Goal: Navigation & Orientation: Locate item on page

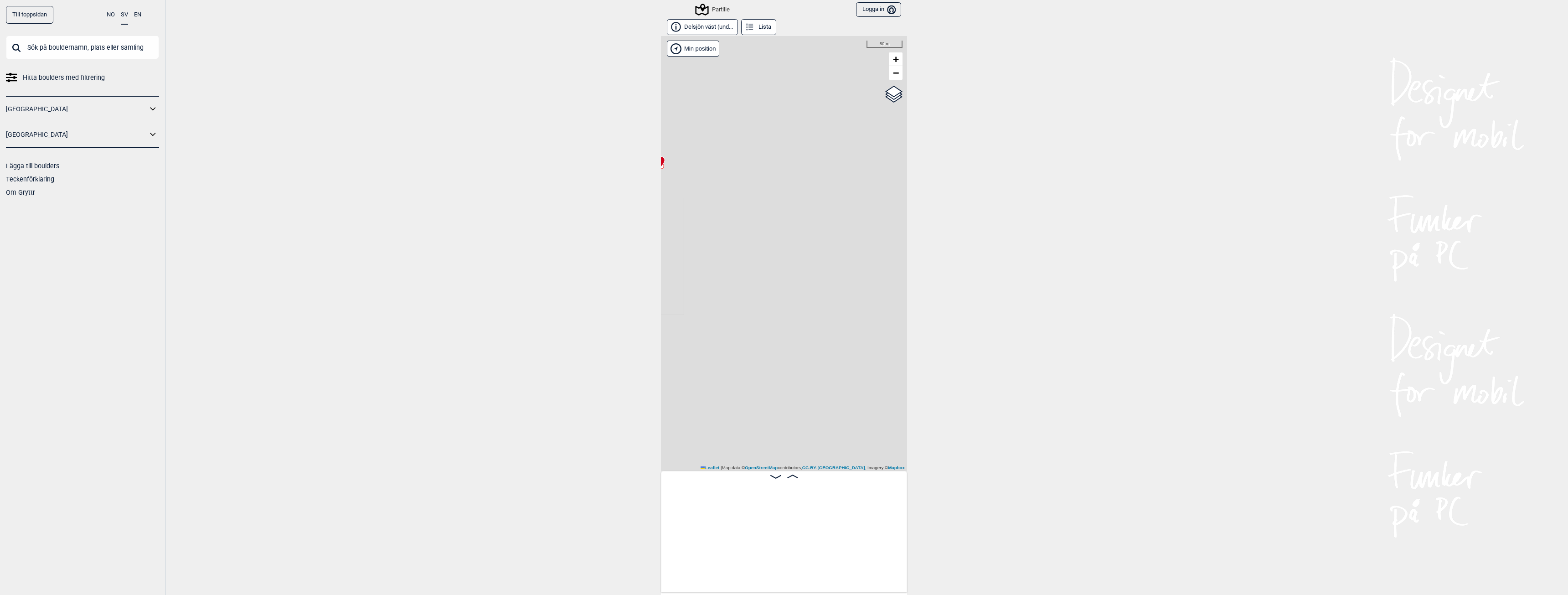
scroll to position [0, 1079]
drag, startPoint x: 775, startPoint y: 352, endPoint x: 886, endPoint y: 232, distance: 163.5
click at [886, 232] on div "Partille Brukerens posisjon Min position 100 m + − OpenStreetMap Google satelli…" at bounding box center [784, 253] width 246 height 435
drag, startPoint x: 853, startPoint y: 245, endPoint x: 721, endPoint y: 342, distance: 163.8
click at [721, 342] on div "Partille Brukerens posisjon Min position 100 m + − OpenStreetMap Google satelli…" at bounding box center [784, 253] width 246 height 435
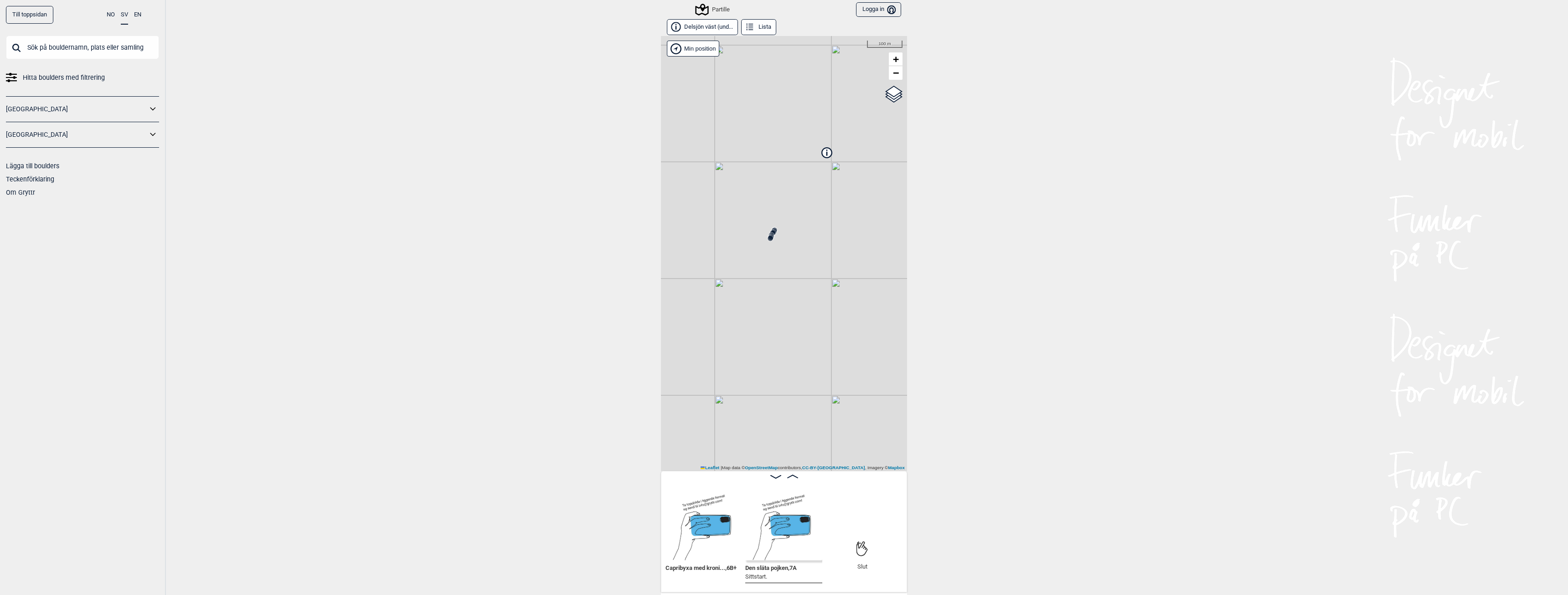
drag, startPoint x: 740, startPoint y: 310, endPoint x: 867, endPoint y: 225, distance: 152.8
click at [867, 225] on div "Partille Brukerens posisjon Min position 100 m + − OpenStreetMap Google satelli…" at bounding box center [784, 253] width 246 height 435
click at [741, 251] on icon at bounding box center [743, 248] width 7 height 7
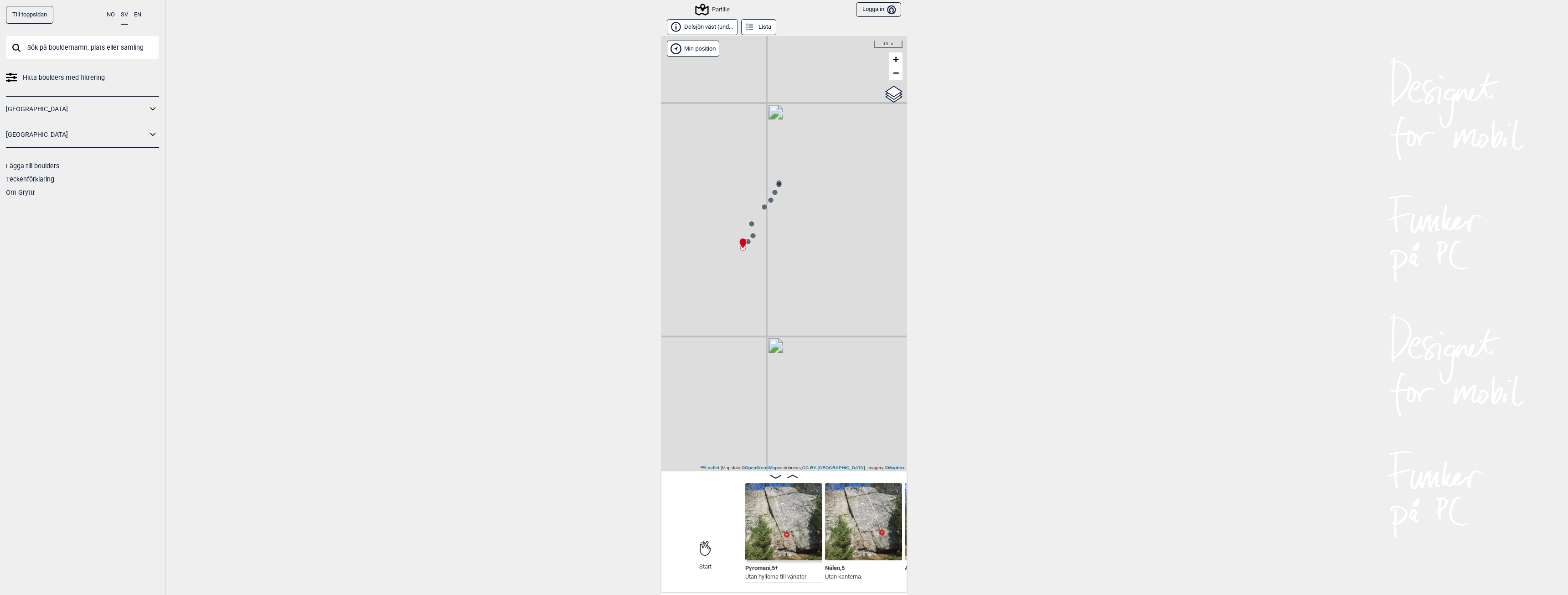
click at [745, 242] on circle at bounding box center [747, 241] width 5 height 5
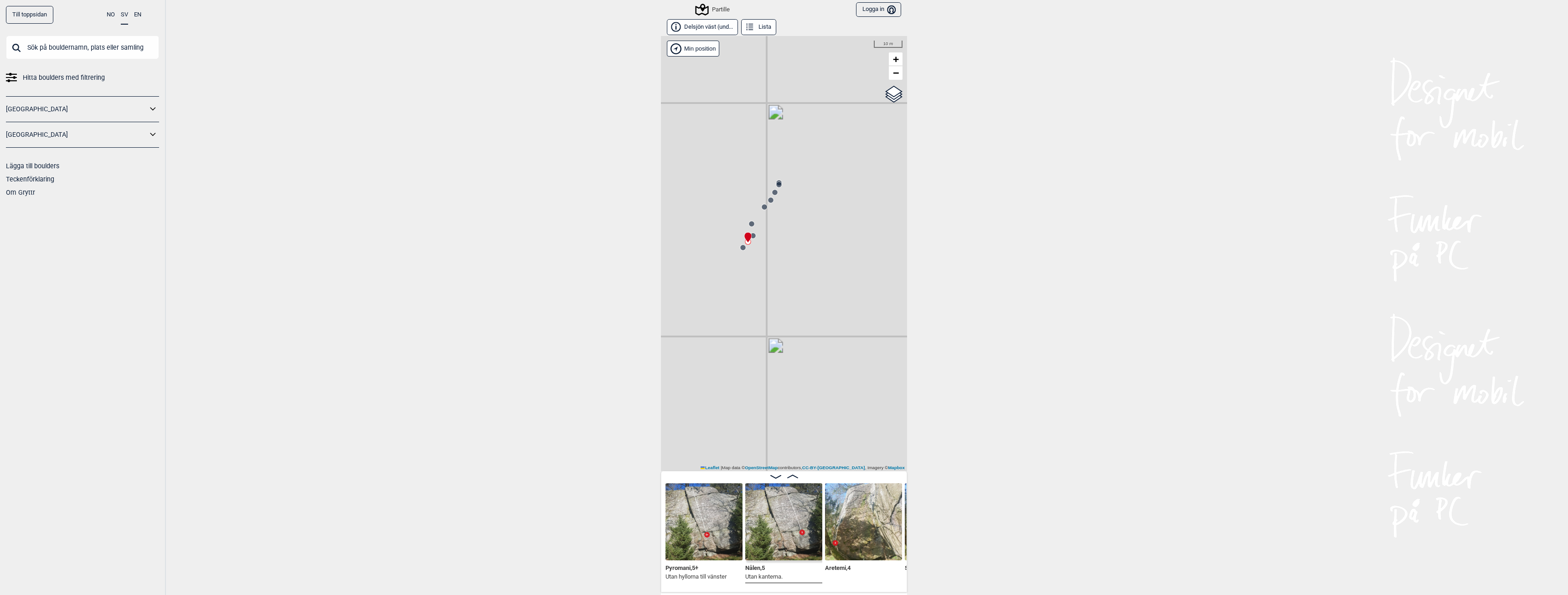
click at [740, 247] on circle at bounding box center [743, 247] width 5 height 5
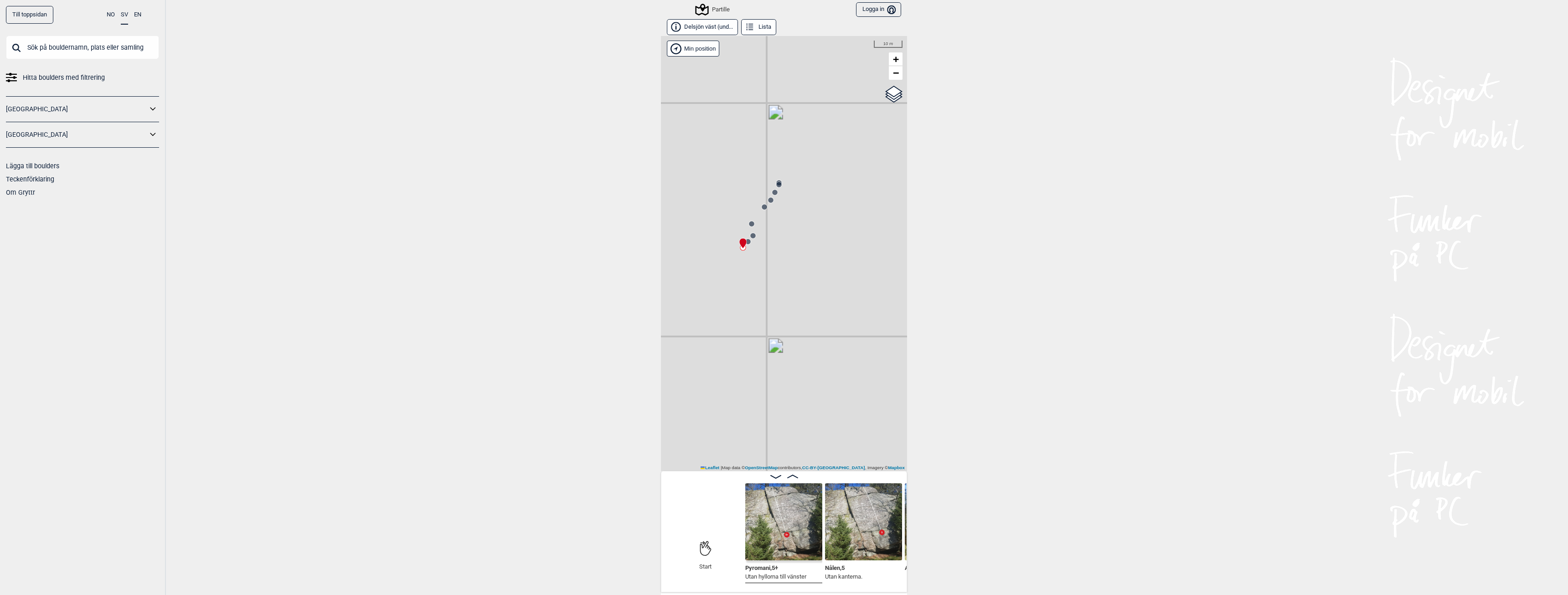
click at [745, 242] on circle at bounding box center [747, 241] width 5 height 5
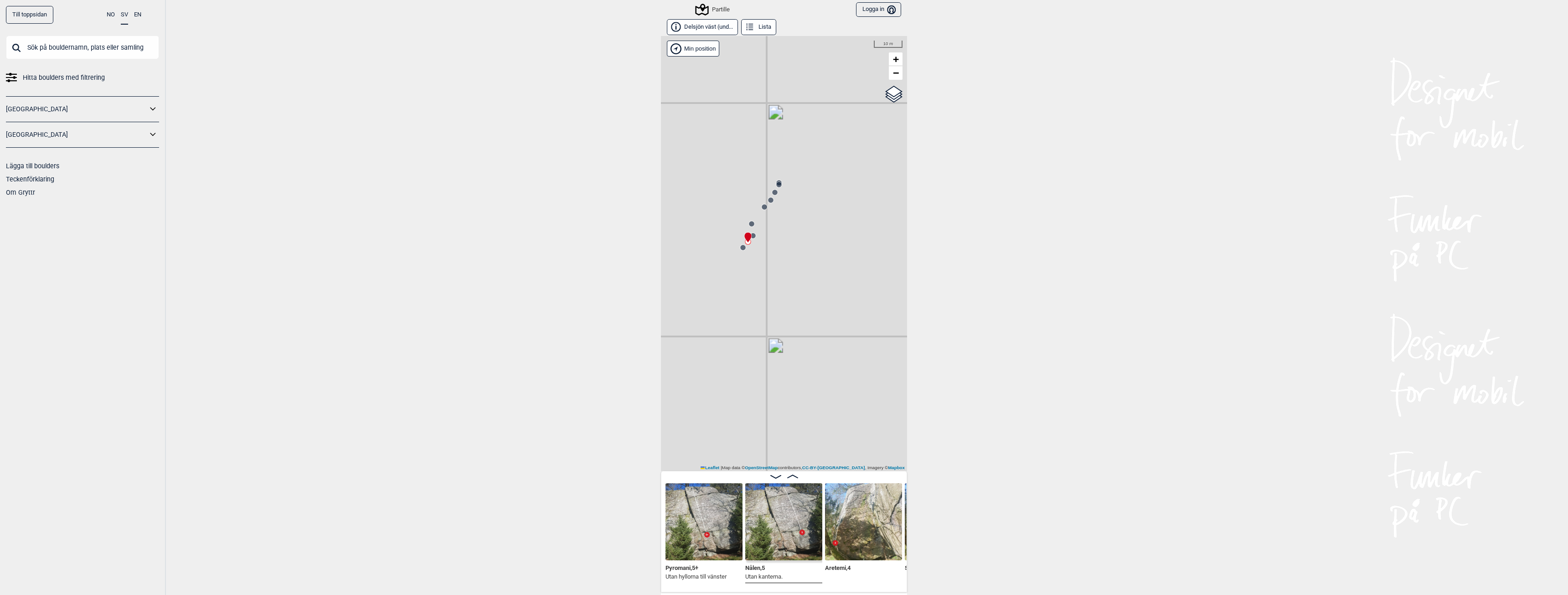
click at [751, 233] on icon at bounding box center [753, 236] width 7 height 7
click at [750, 223] on circle at bounding box center [751, 224] width 5 height 5
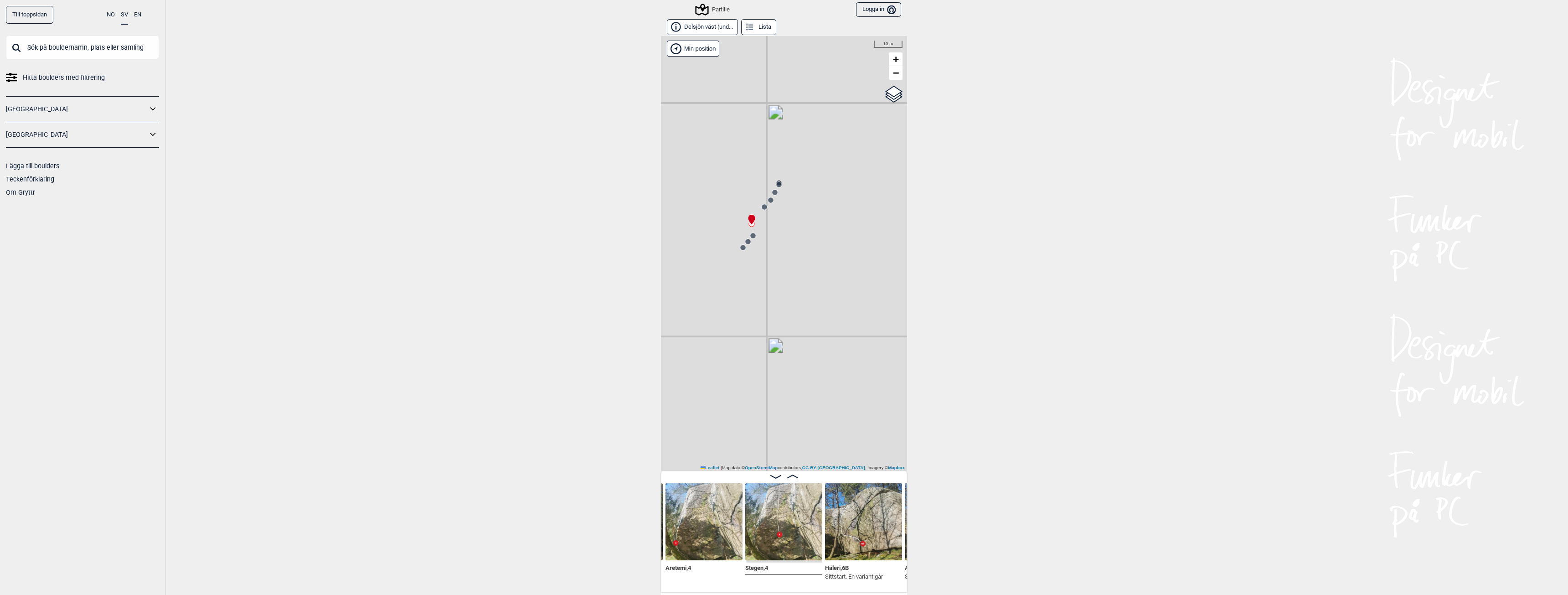
click at [761, 208] on circle at bounding box center [764, 206] width 5 height 5
click at [768, 200] on circle at bounding box center [771, 200] width 5 height 5
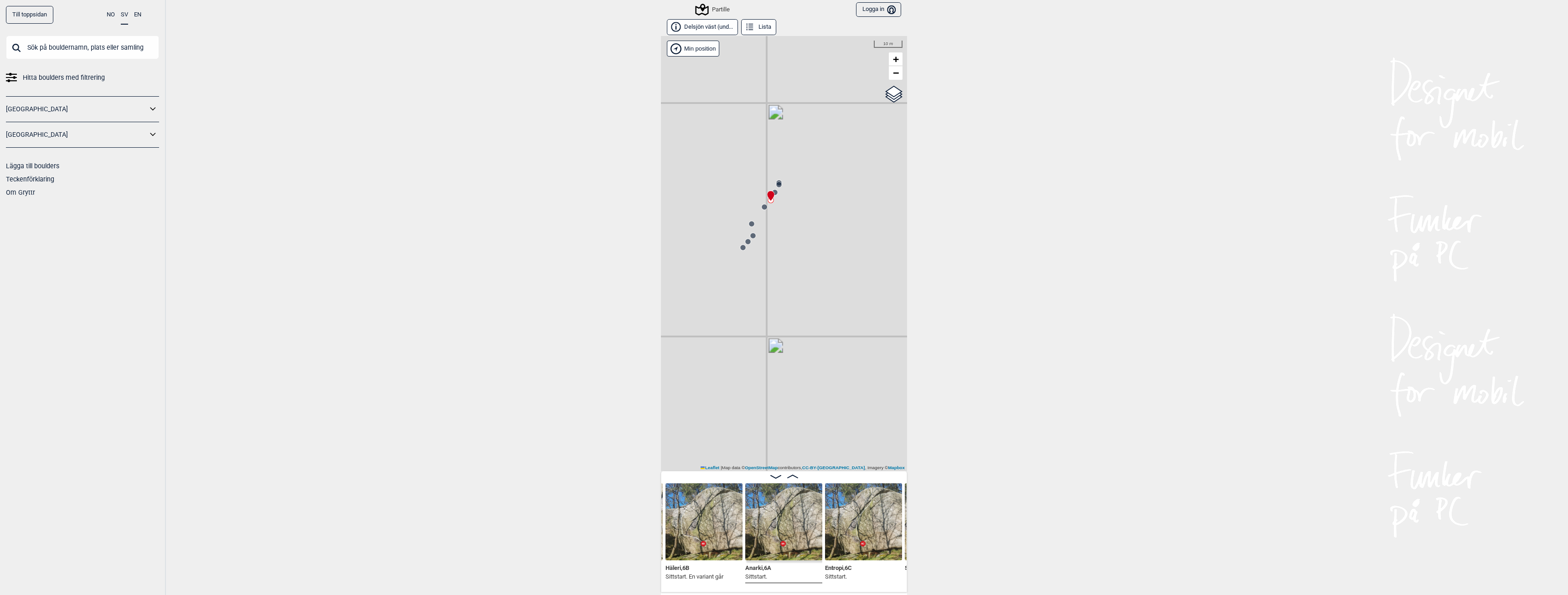
click at [772, 193] on circle at bounding box center [775, 192] width 5 height 5
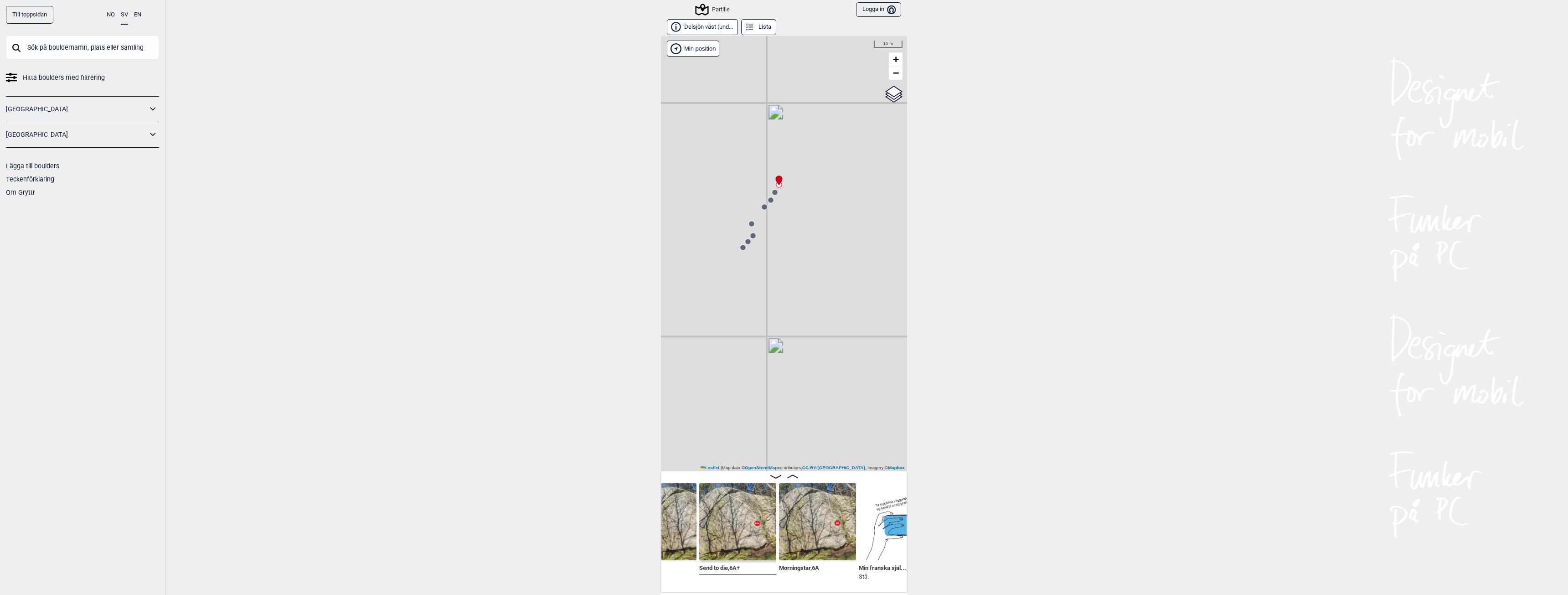
scroll to position [0, 682]
click at [808, 540] on img at bounding box center [812, 522] width 77 height 77
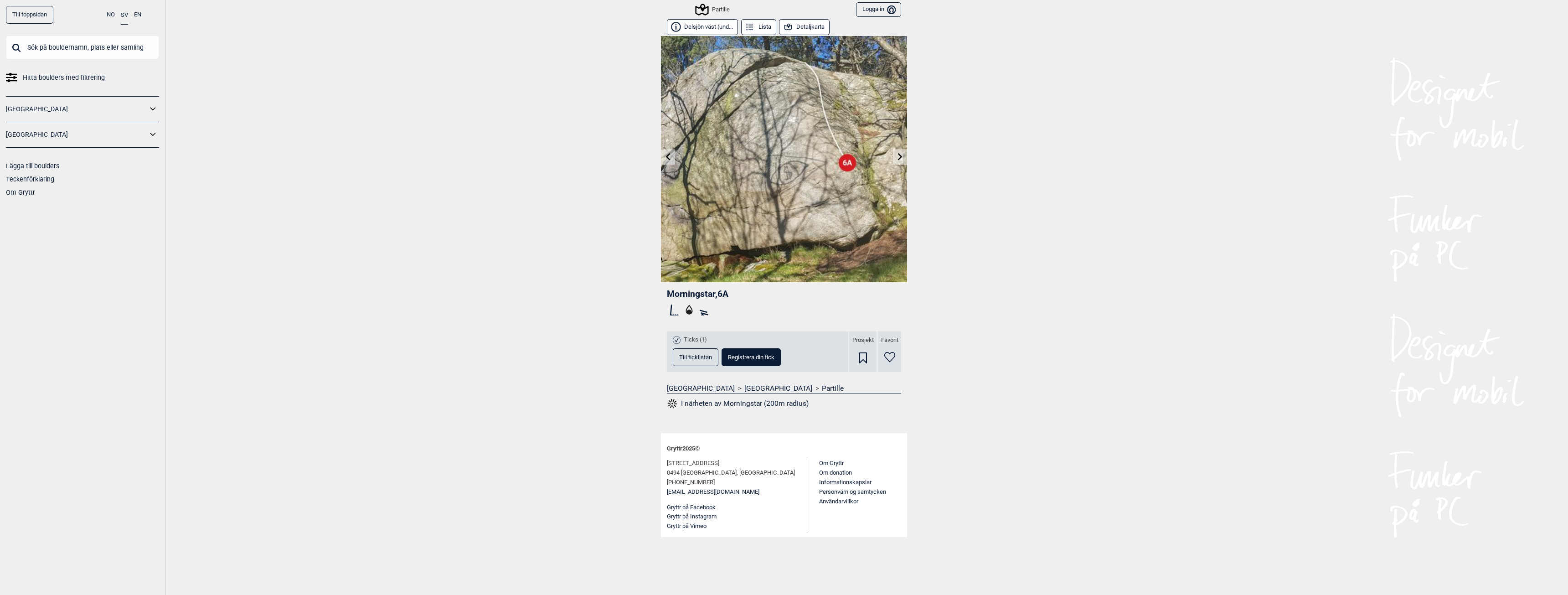
click at [710, 356] on span "Till ticklistan" at bounding box center [696, 357] width 33 height 6
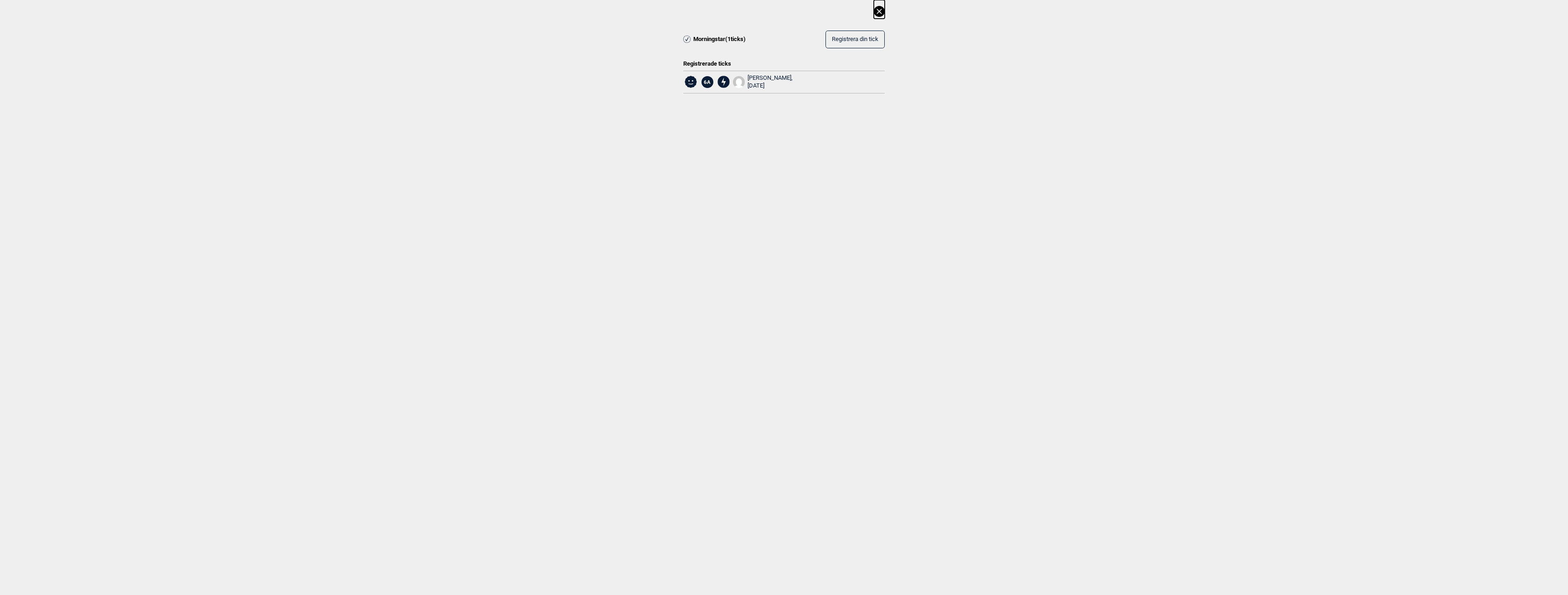
click at [877, 13] on icon at bounding box center [880, 12] width 11 height 11
